Goal: Task Accomplishment & Management: Manage account settings

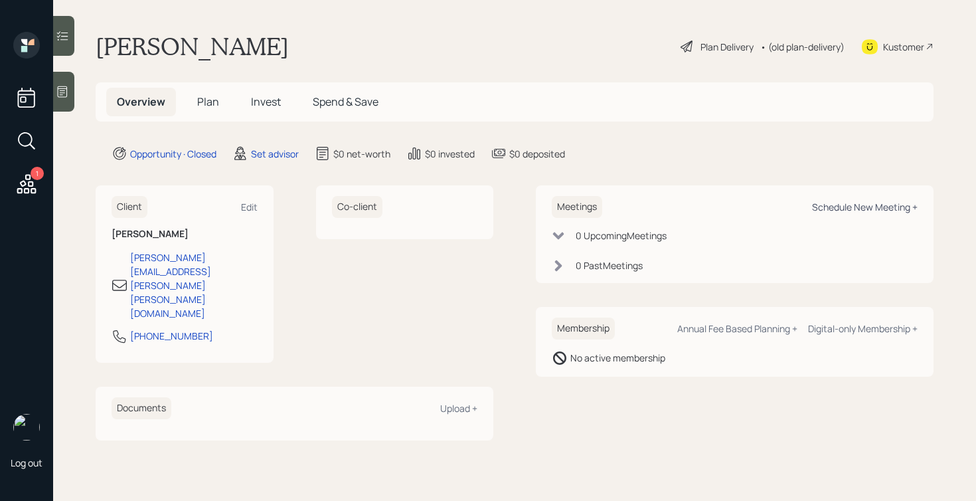
click at [833, 202] on div "Schedule New Meeting +" at bounding box center [865, 206] width 106 height 13
select select "round-robin"
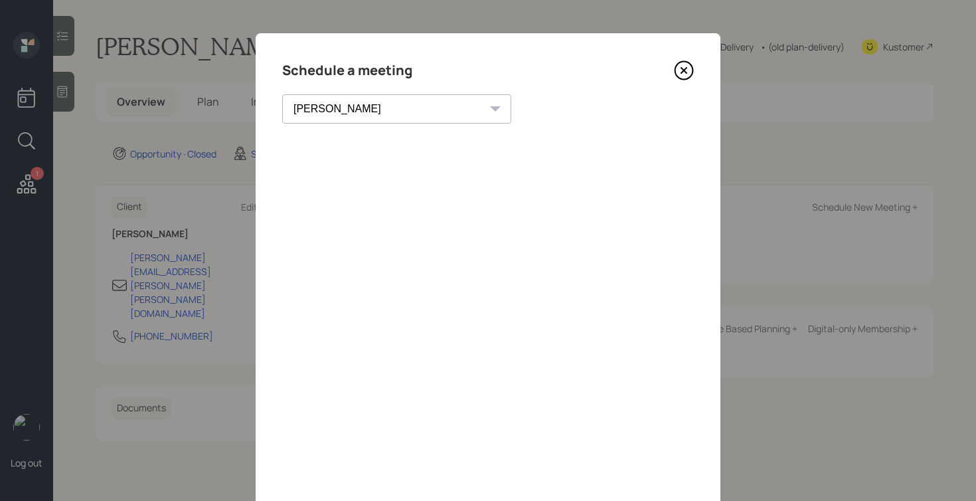
click at [679, 70] on icon at bounding box center [684, 70] width 20 height 20
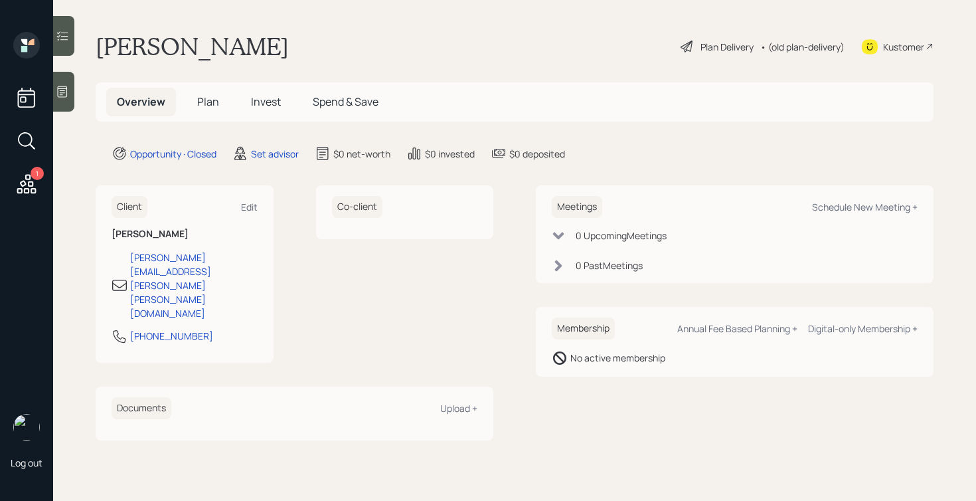
click at [62, 96] on icon at bounding box center [63, 91] width 10 height 11
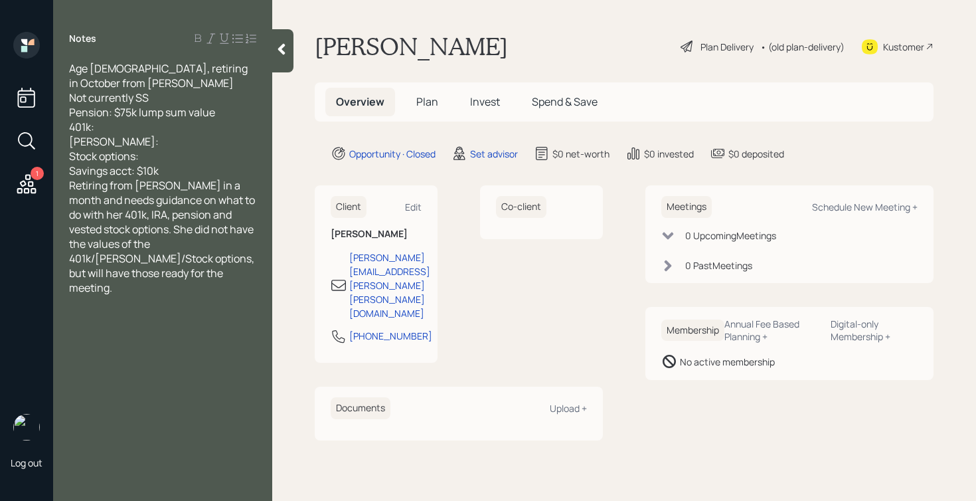
click at [191, 167] on div "Savings acct: $10k" at bounding box center [162, 170] width 187 height 15
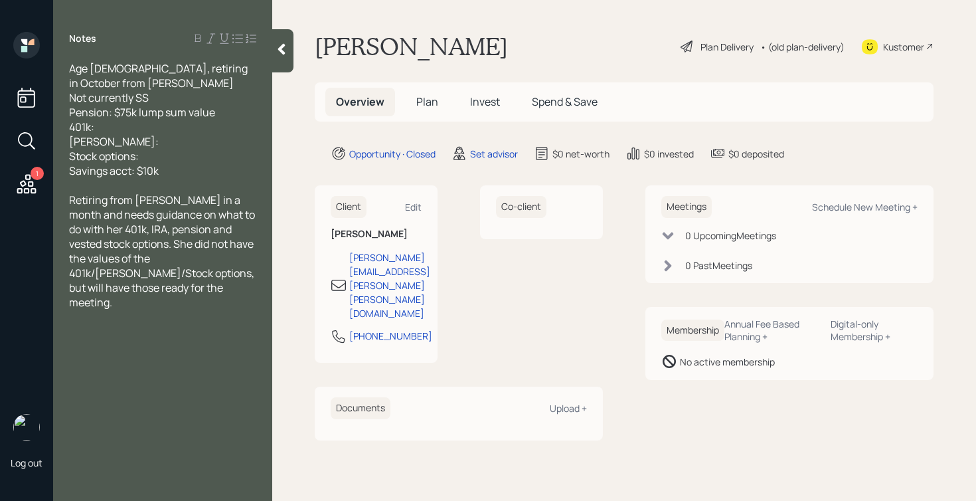
click at [278, 54] on icon at bounding box center [281, 48] width 13 height 13
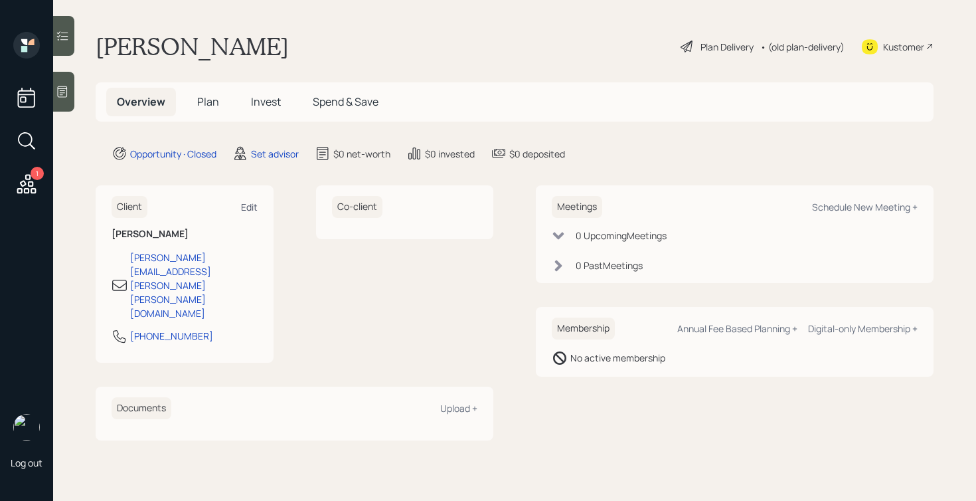
click at [249, 207] on div "Edit" at bounding box center [249, 206] width 17 height 13
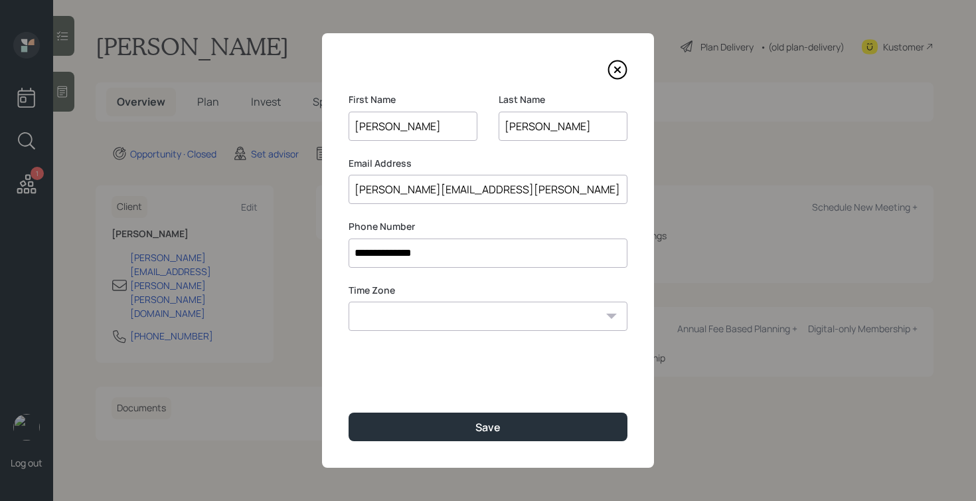
drag, startPoint x: 501, startPoint y: 185, endPoint x: 309, endPoint y: 178, distance: 192.0
click at [309, 178] on div "**********" at bounding box center [488, 250] width 976 height 501
type input "proslyn78@gmail.com"
click at [475, 323] on select "Eastern Standard Time Central Standard Time Mountain Standard Time Pacific Stan…" at bounding box center [488, 315] width 279 height 29
select select "America/New_York"
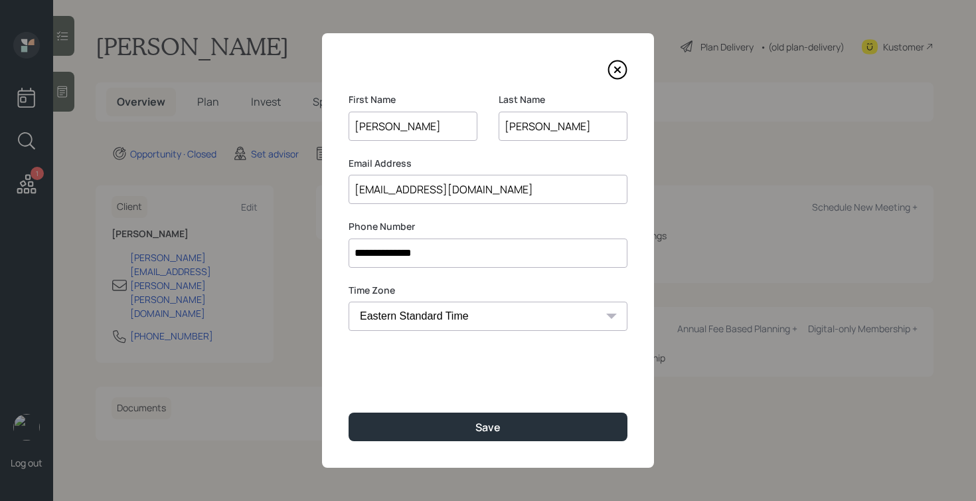
click at [349, 301] on select "Eastern Standard Time Central Standard Time Mountain Standard Time Pacific Stan…" at bounding box center [488, 315] width 279 height 29
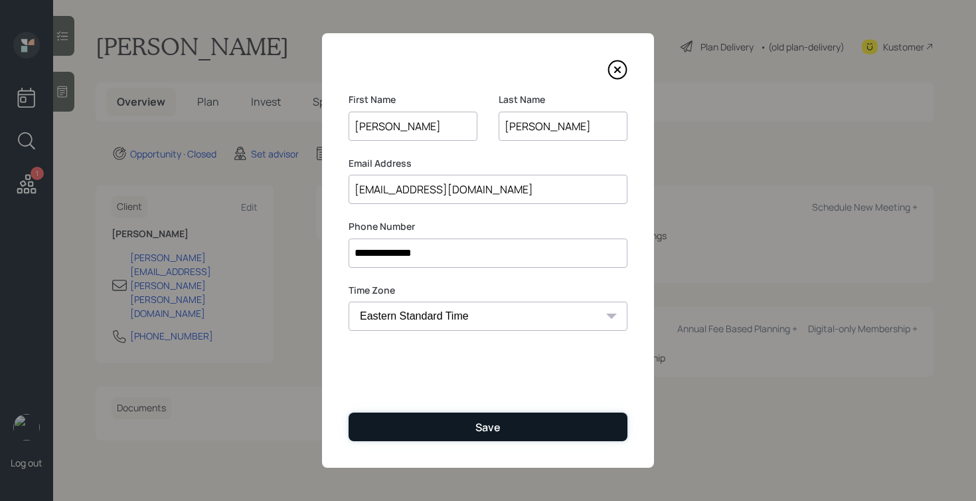
click at [451, 419] on button "Save" at bounding box center [488, 426] width 279 height 29
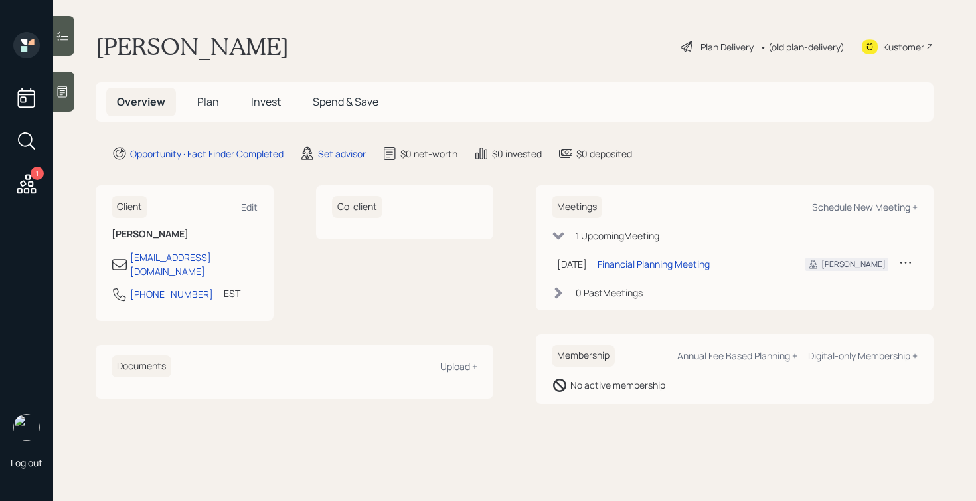
click at [65, 99] on div at bounding box center [63, 92] width 21 height 40
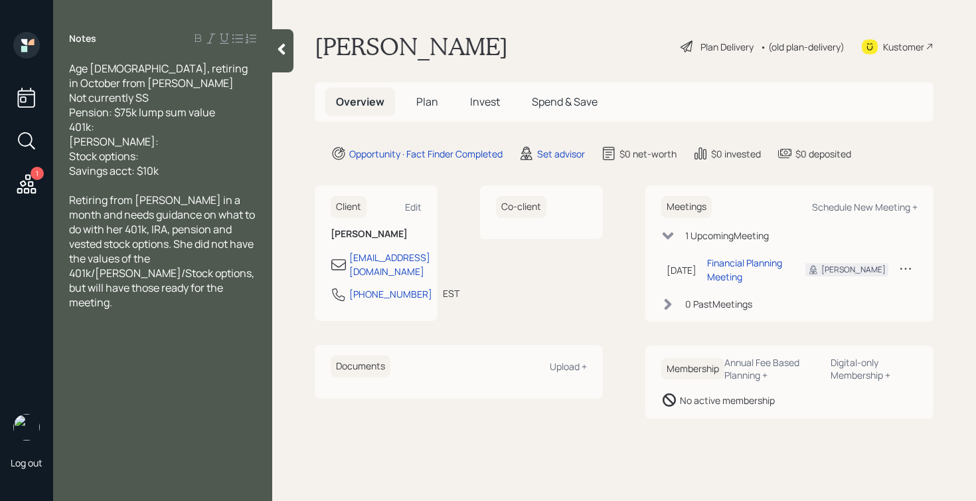
click at [291, 57] on div at bounding box center [282, 50] width 21 height 43
